Goal: Task Accomplishment & Management: Use online tool/utility

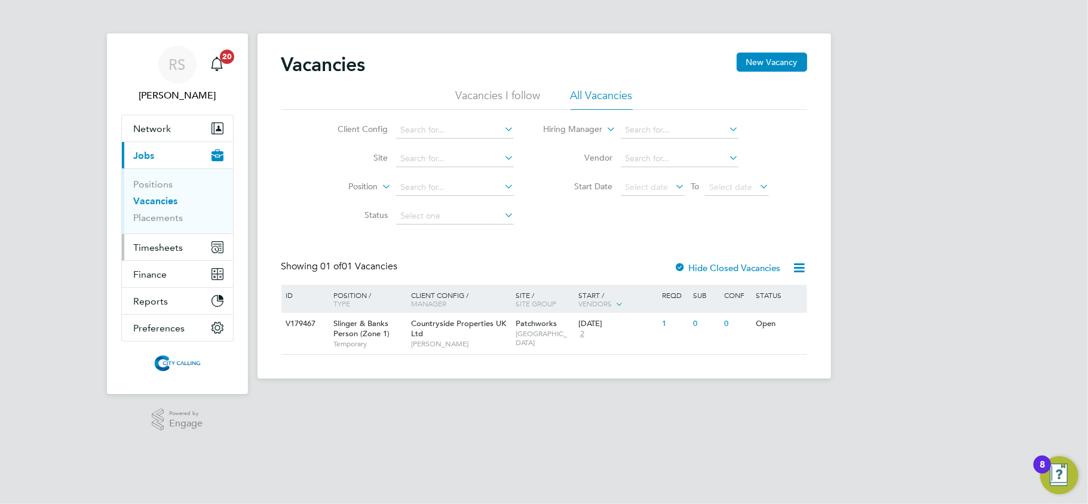
click at [172, 254] on button "Timesheets" at bounding box center [177, 247] width 111 height 26
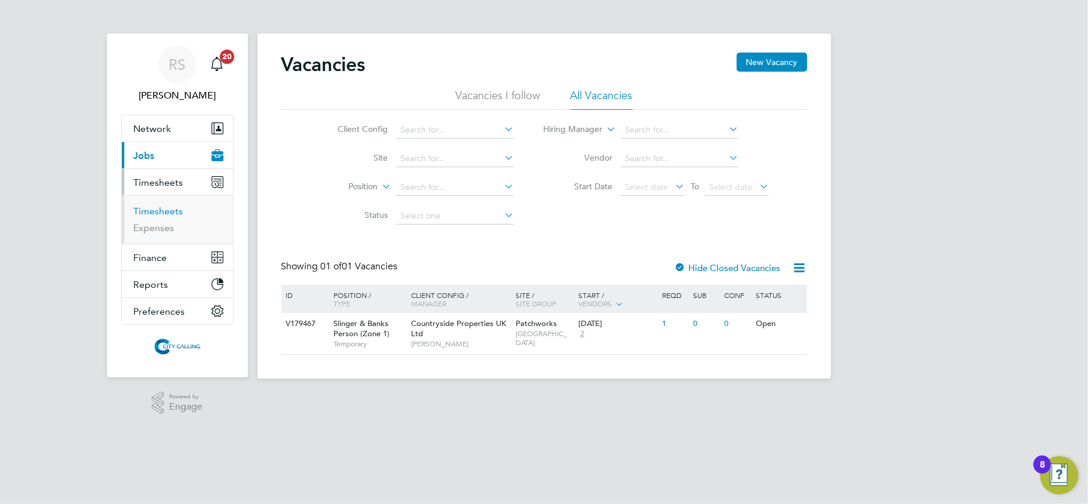
click at [168, 212] on link "Timesheets" at bounding box center [159, 211] width 50 height 11
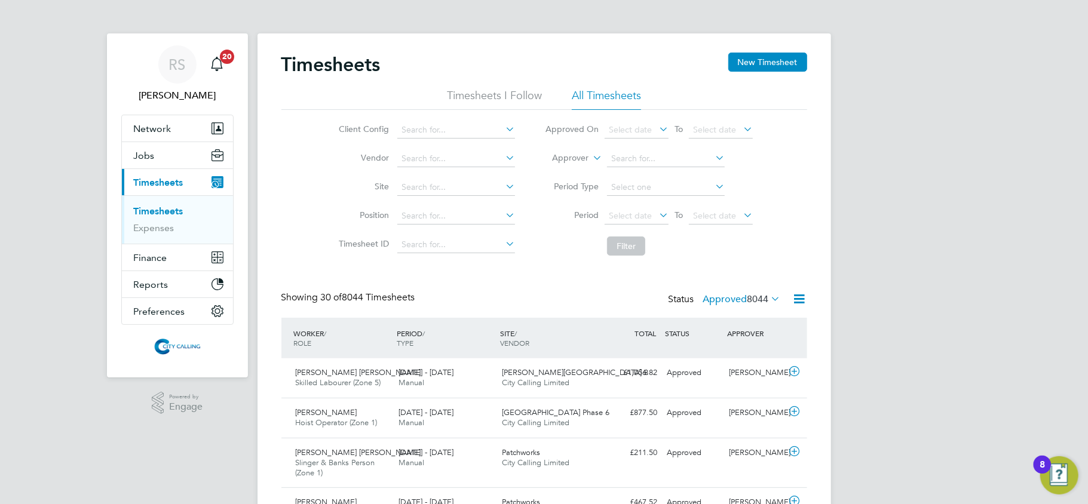
click at [803, 297] on icon at bounding box center [799, 299] width 15 height 15
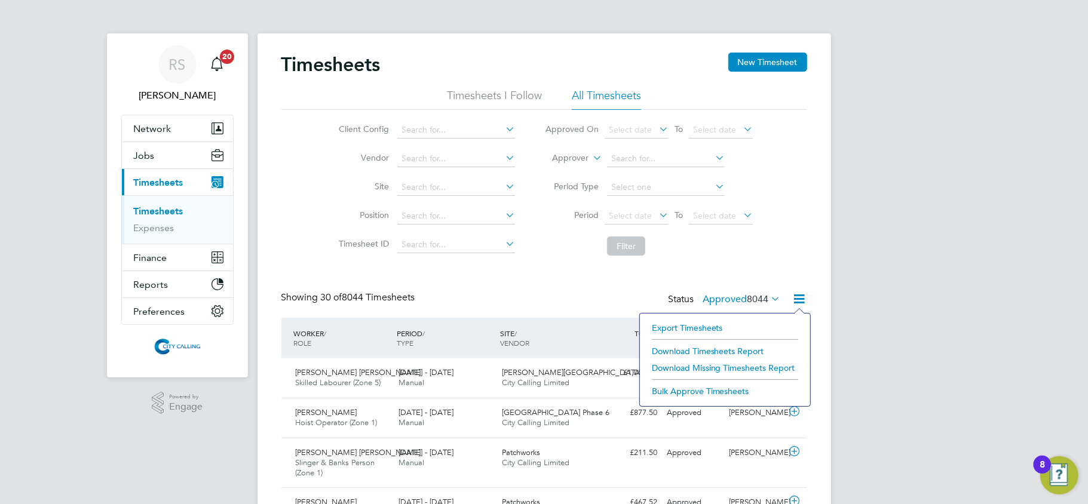
click at [708, 330] on li "Export Timesheets" at bounding box center [725, 328] width 158 height 17
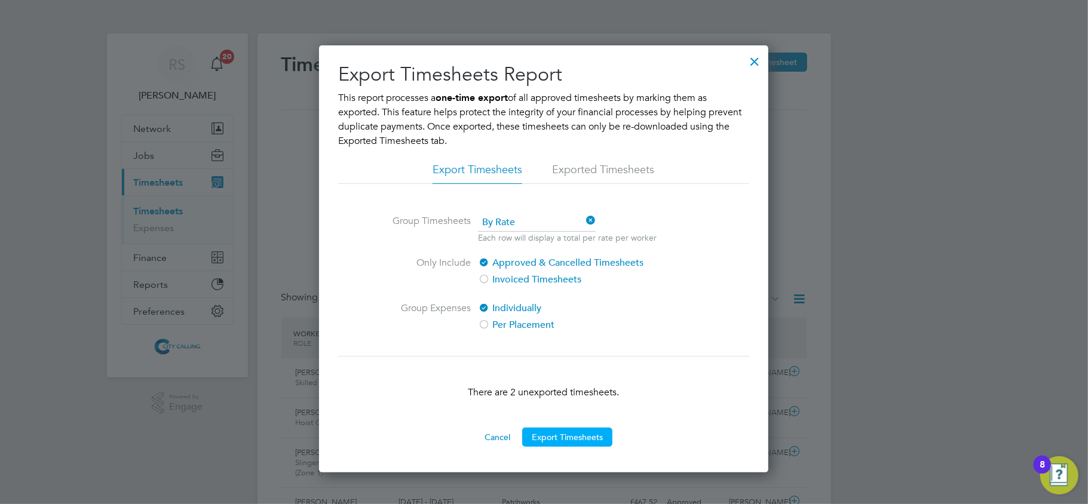
click at [565, 438] on button "Export Timesheets" at bounding box center [567, 437] width 90 height 19
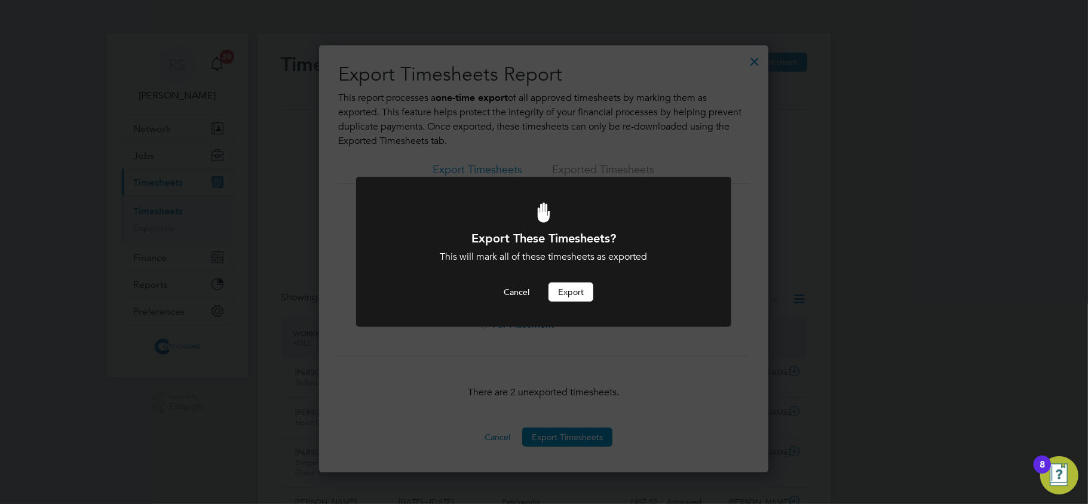
click at [575, 297] on button "Export" at bounding box center [571, 292] width 45 height 19
